Goal: Task Accomplishment & Management: Complete application form

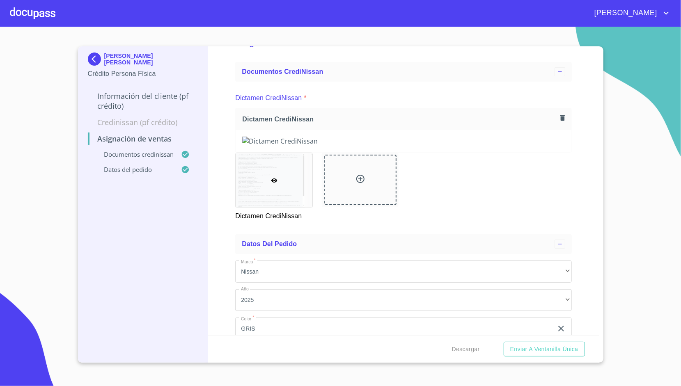
scroll to position [27, 0]
click at [38, 15] on div at bounding box center [33, 13] width 46 height 26
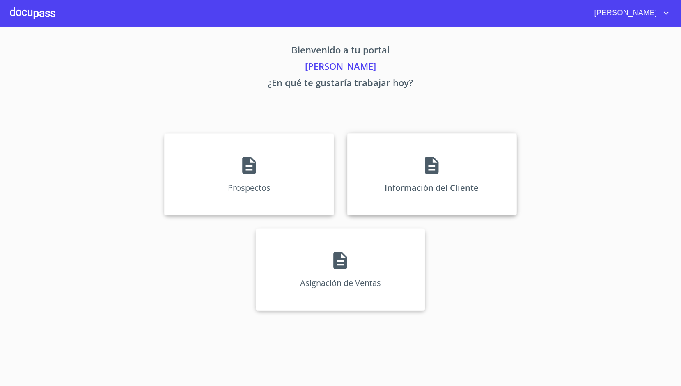
click at [384, 168] on div "Información del Cliente" at bounding box center [432, 174] width 170 height 82
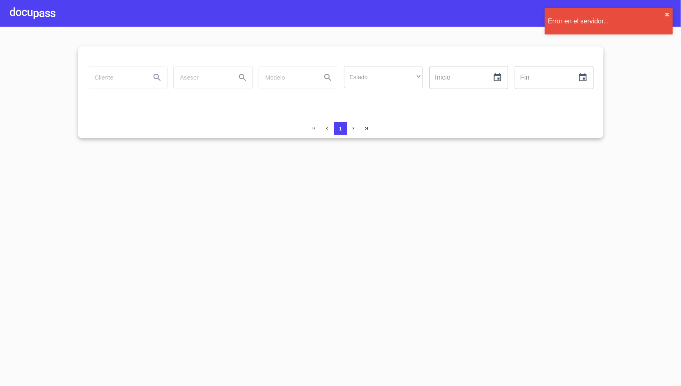
click at [39, 14] on div at bounding box center [33, 13] width 46 height 26
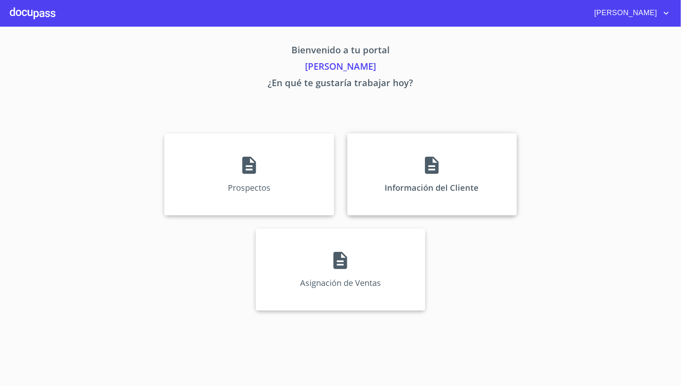
click at [445, 175] on div "Información del Cliente" at bounding box center [432, 174] width 170 height 82
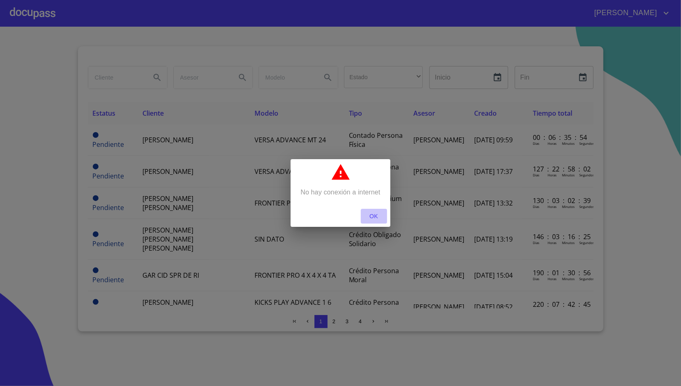
click at [374, 211] on button "OK" at bounding box center [374, 216] width 26 height 15
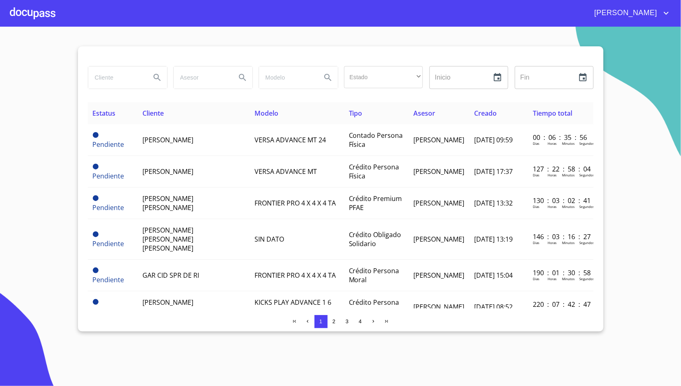
click at [415, 340] on section "Estado ​ ​ Inicio ​ Fin ​ Estatus Cliente Modelo Tipo Asesor Creado Tiempo tota…" at bounding box center [340, 207] width 681 height 360
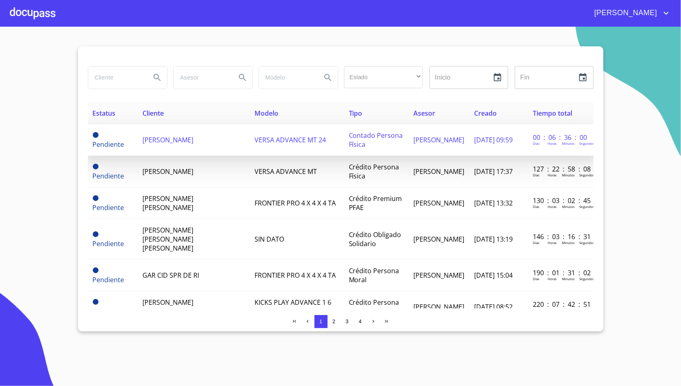
click at [215, 145] on td "[PERSON_NAME]" at bounding box center [194, 140] width 112 height 32
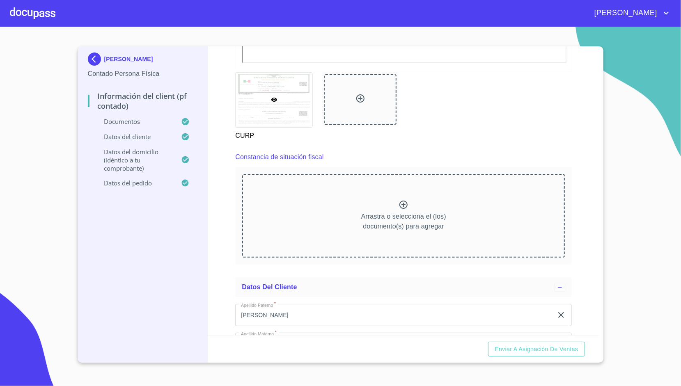
scroll to position [1069, 0]
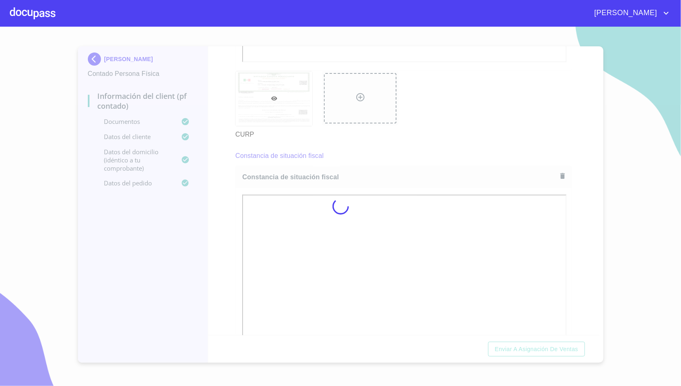
click at [225, 196] on div at bounding box center [340, 207] width 681 height 360
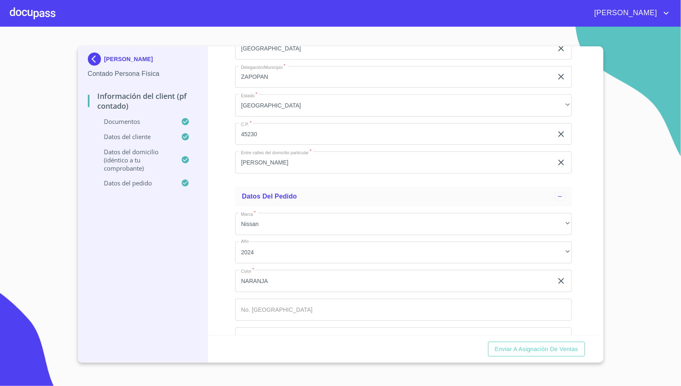
scroll to position [2113, 0]
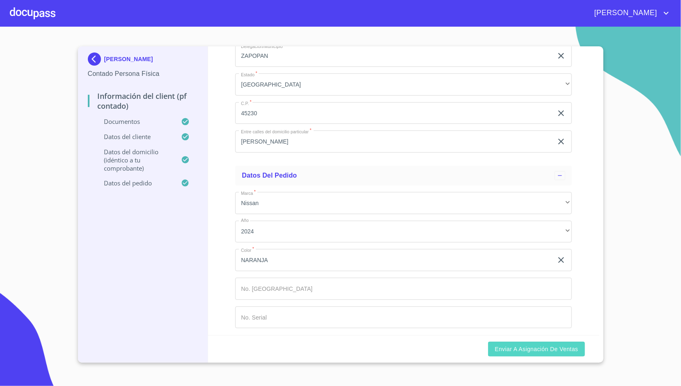
click at [537, 351] on span "Enviar a Asignación de Ventas" at bounding box center [536, 349] width 83 height 10
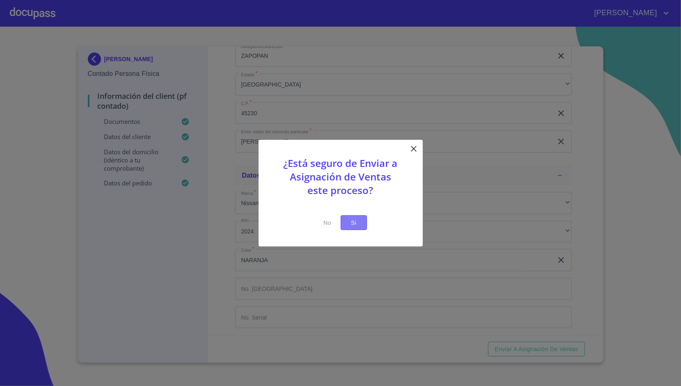
click at [360, 226] on span "Si" at bounding box center [353, 223] width 13 height 10
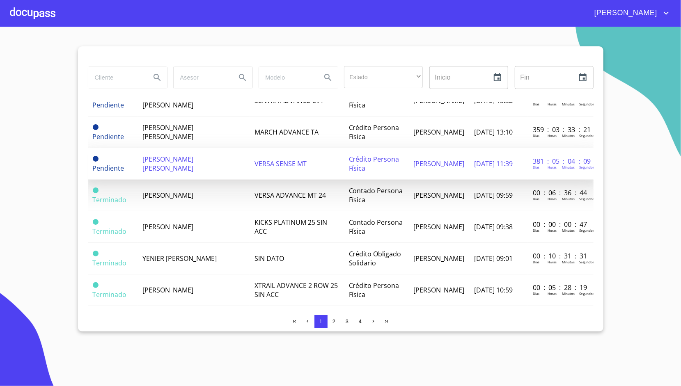
scroll to position [334, 0]
click at [228, 186] on td "[PERSON_NAME]" at bounding box center [194, 195] width 112 height 32
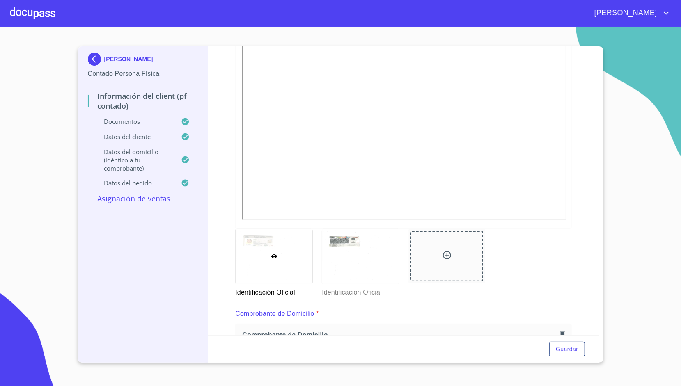
scroll to position [214, 0]
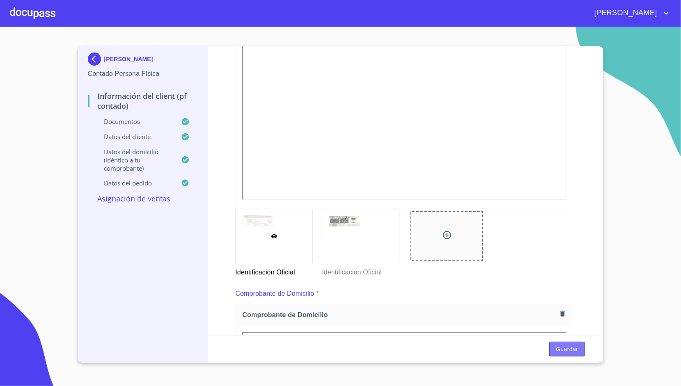
click at [571, 346] on span "Guardar" at bounding box center [567, 349] width 22 height 10
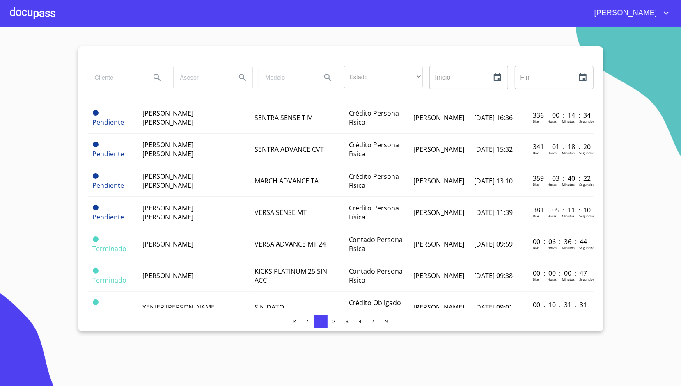
scroll to position [284, 0]
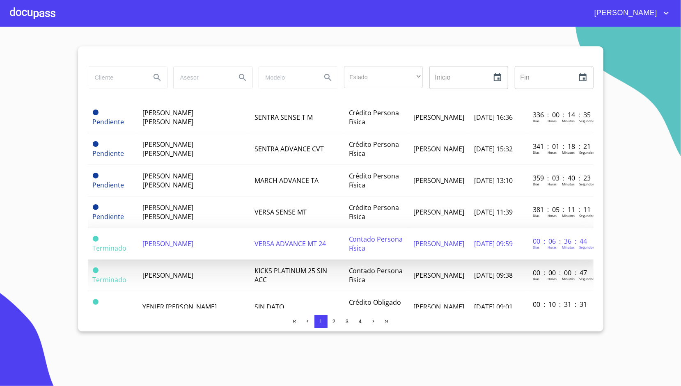
click at [170, 228] on td "[PERSON_NAME]" at bounding box center [194, 244] width 112 height 32
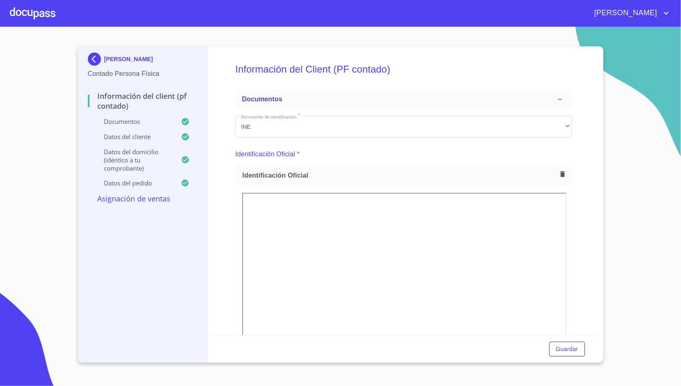
click at [109, 193] on div "Datos del pedido" at bounding box center [143, 186] width 110 height 15
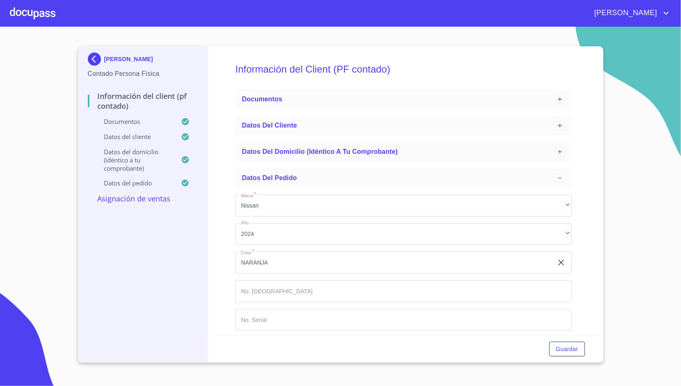
scroll to position [11, 0]
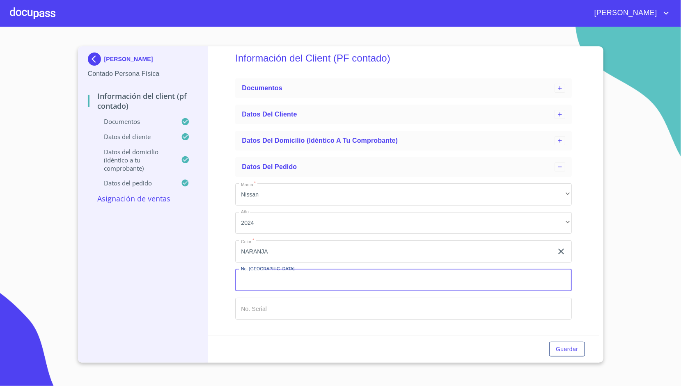
click at [263, 279] on input "Marca   *" at bounding box center [403, 280] width 337 height 22
type input "149304"
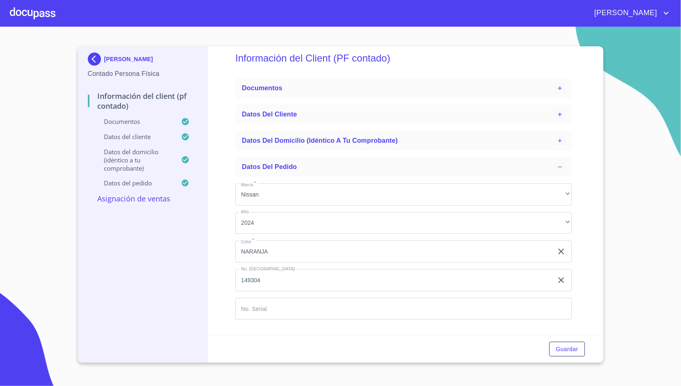
click at [226, 250] on div "Información del Client (PF contado) Documentos Datos del cliente Datos del domi…" at bounding box center [403, 190] width 391 height 289
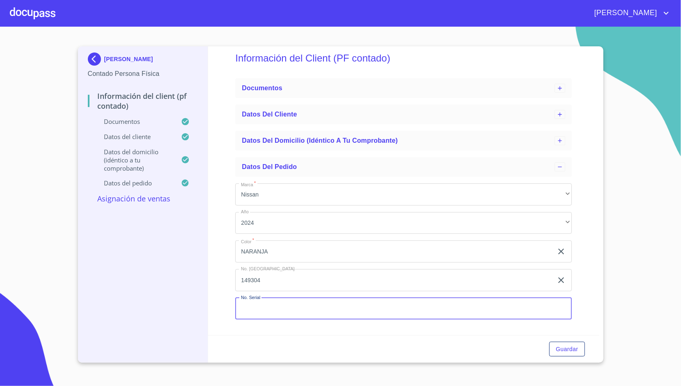
click at [262, 300] on input "Marca   *" at bounding box center [403, 309] width 337 height 22
type input "[US_VEHICLE_IDENTIFICATION_NUMBER]"
click at [229, 277] on div "Información del Client (PF contado) Documentos Datos del cliente Datos del domi…" at bounding box center [403, 190] width 391 height 289
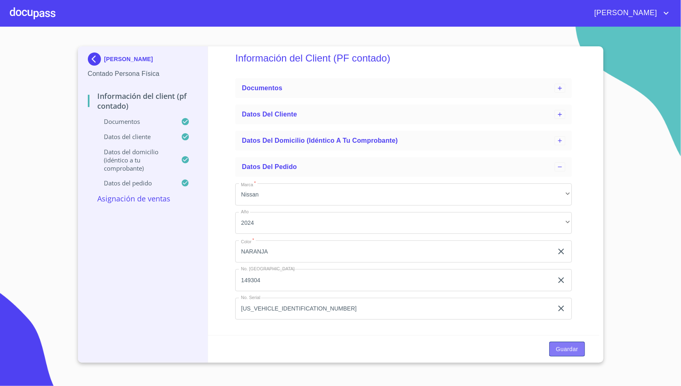
click at [567, 347] on span "Guardar" at bounding box center [567, 349] width 22 height 10
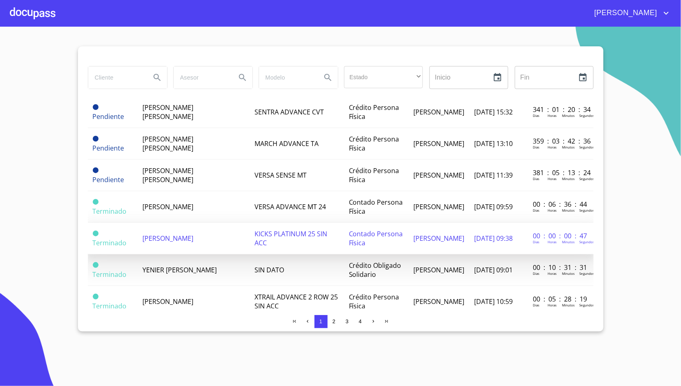
scroll to position [312, 0]
